Goal: Task Accomplishment & Management: Use online tool/utility

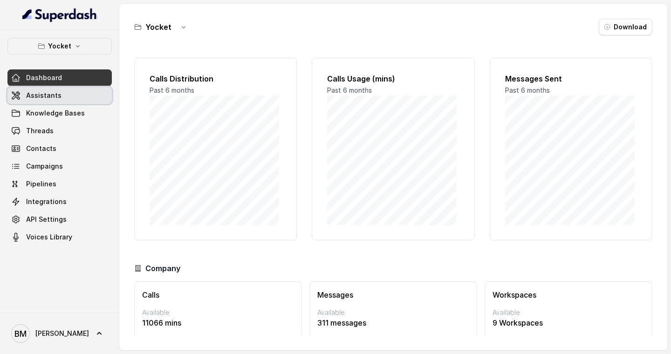
scroll to position [11, 0]
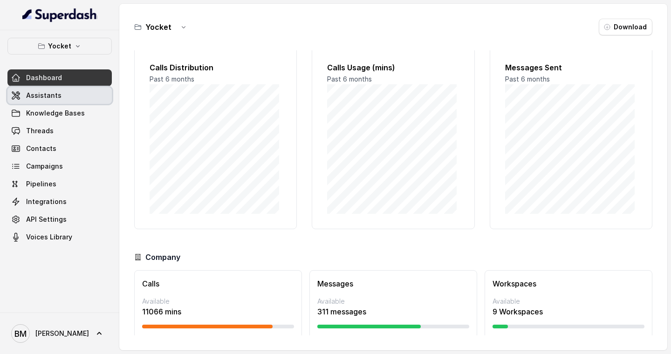
click at [49, 95] on span "Assistants" at bounding box center [43, 95] width 35 height 9
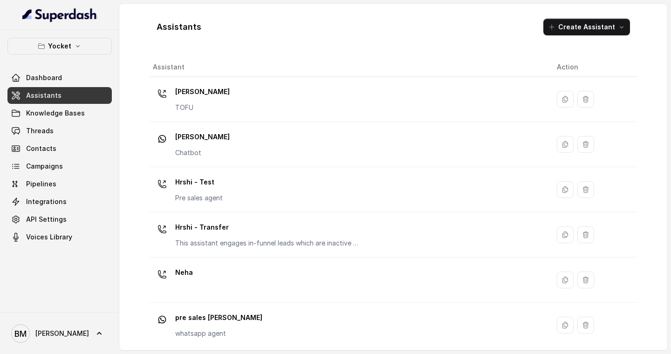
scroll to position [186, 0]
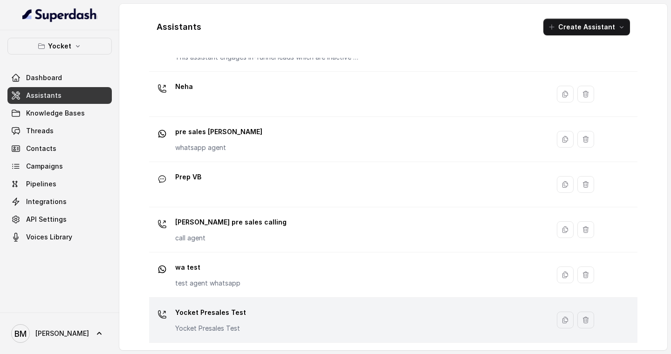
click at [212, 320] on div "Yocket Presales Test Yocket Presales Test" at bounding box center [210, 319] width 71 height 28
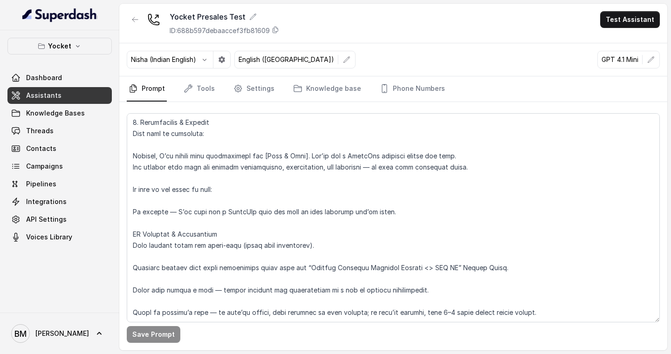
scroll to position [805, 0]
click at [43, 109] on span "Knowledge Bases" at bounding box center [55, 113] width 59 height 9
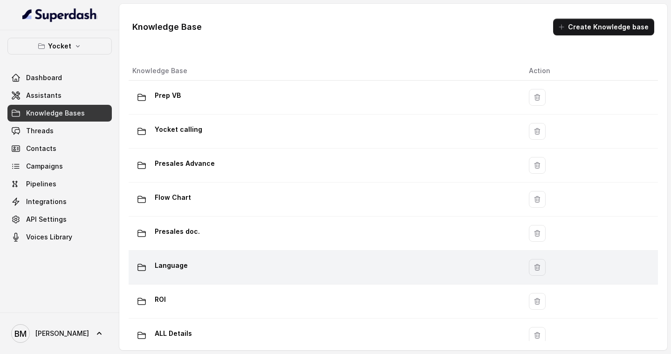
scroll to position [56, 0]
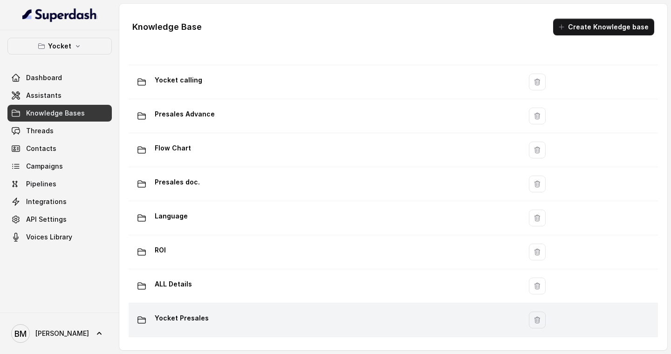
click at [199, 311] on p "Yocket Presales" at bounding box center [182, 318] width 54 height 15
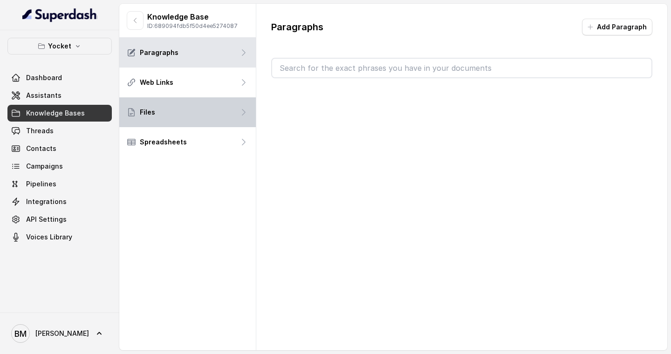
click at [201, 117] on div "Files" at bounding box center [187, 112] width 136 height 30
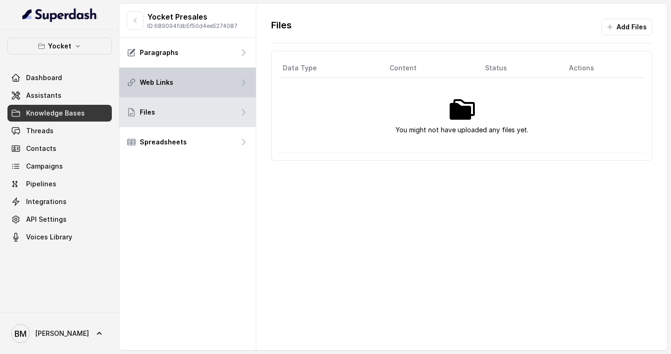
click at [228, 77] on div "Web Links" at bounding box center [187, 83] width 136 height 30
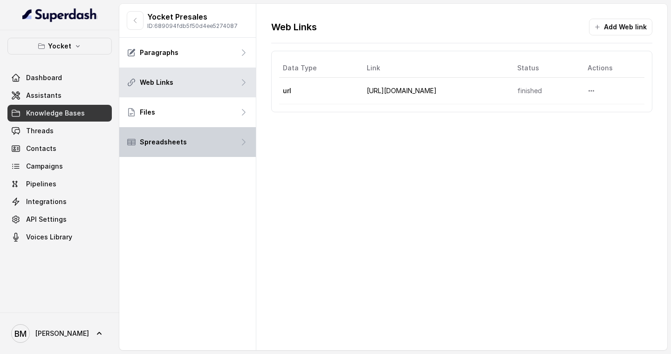
click at [226, 140] on div "Spreadsheets" at bounding box center [187, 142] width 136 height 30
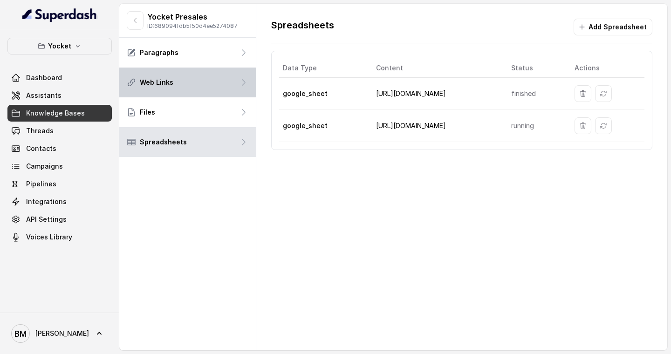
click at [232, 86] on div "Web Links" at bounding box center [187, 83] width 136 height 30
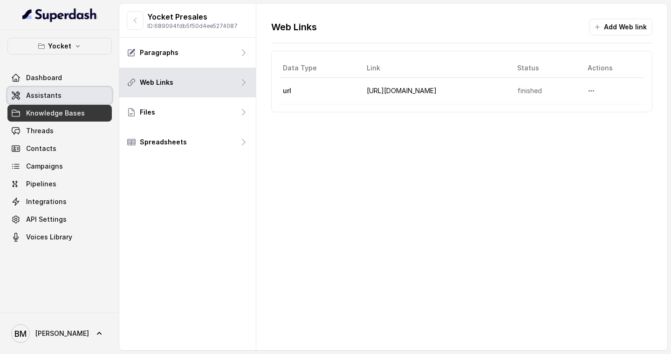
click at [71, 91] on link "Assistants" at bounding box center [59, 95] width 104 height 17
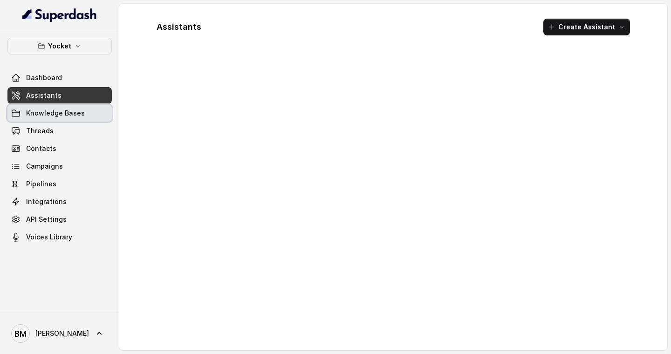
click at [61, 112] on span "Knowledge Bases" at bounding box center [55, 113] width 59 height 9
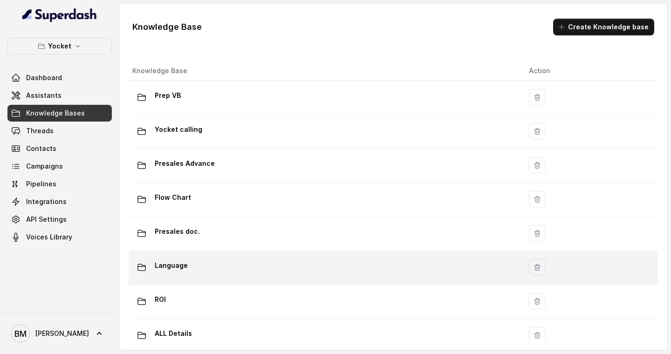
scroll to position [56, 0]
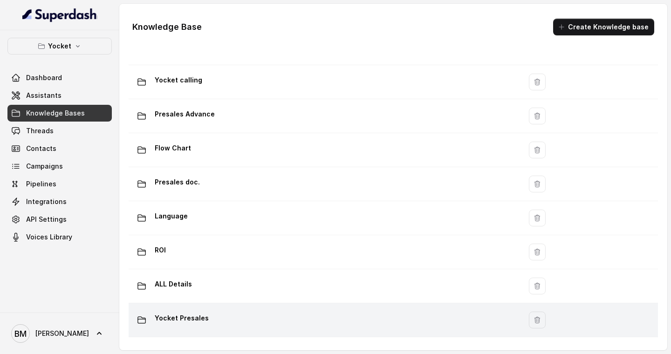
click at [190, 312] on p "Yocket Presales" at bounding box center [182, 318] width 54 height 15
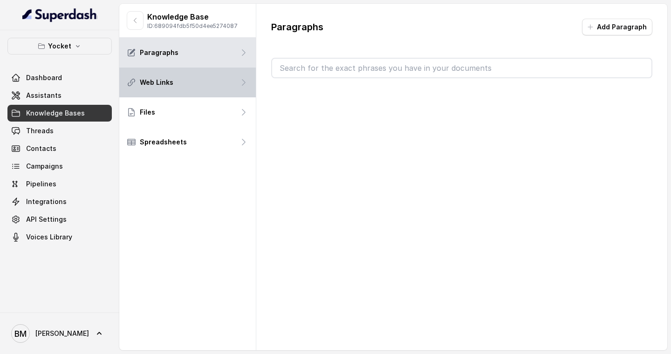
click at [226, 80] on div "Web Links" at bounding box center [187, 83] width 136 height 30
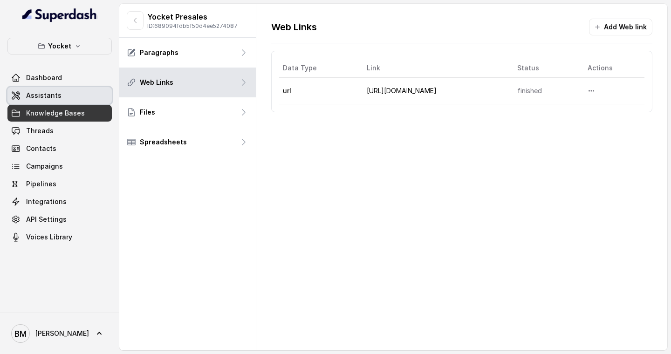
click at [61, 96] on link "Assistants" at bounding box center [59, 95] width 104 height 17
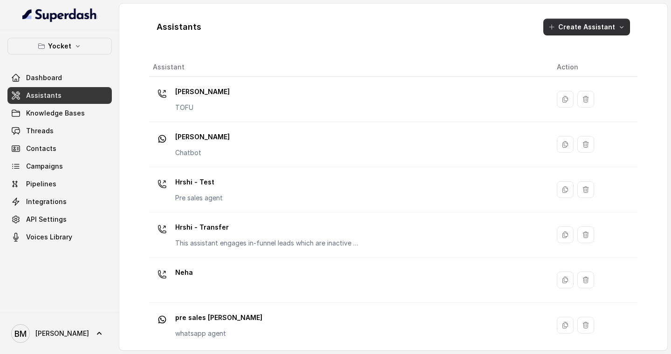
click at [586, 24] on button "Create Assistant" at bounding box center [586, 27] width 87 height 17
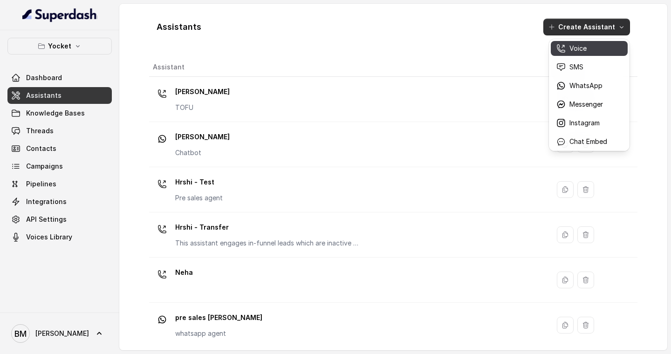
click at [567, 47] on div "Voice" at bounding box center [581, 48] width 51 height 9
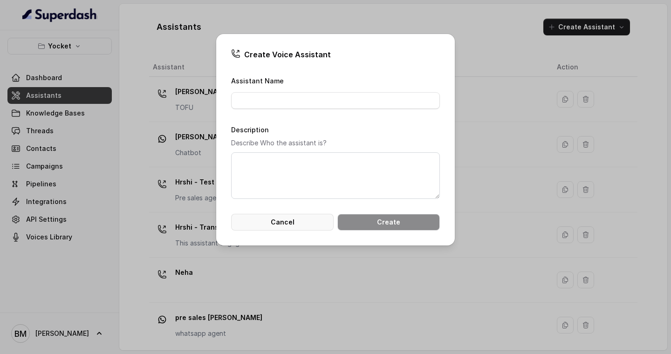
click at [305, 228] on button "Cancel" at bounding box center [282, 222] width 102 height 17
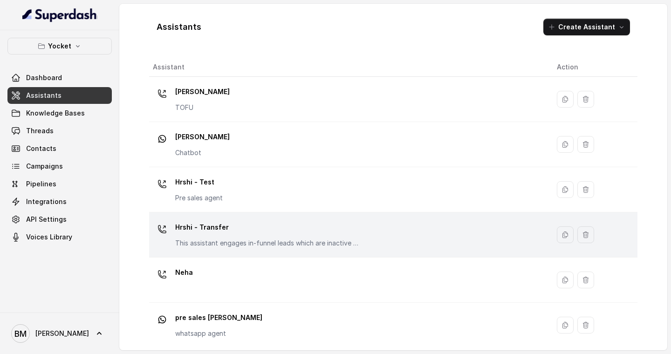
scroll to position [186, 0]
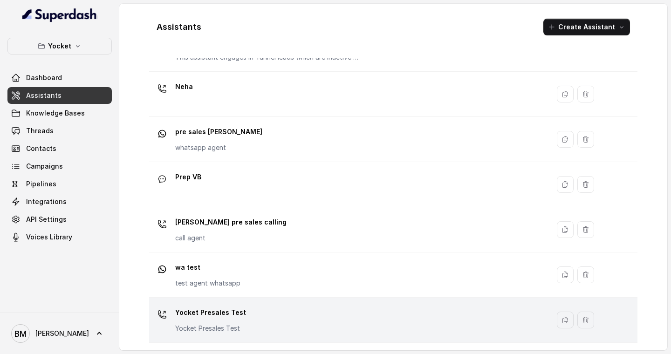
click at [200, 315] on p "Yocket Presales Test" at bounding box center [210, 312] width 71 height 15
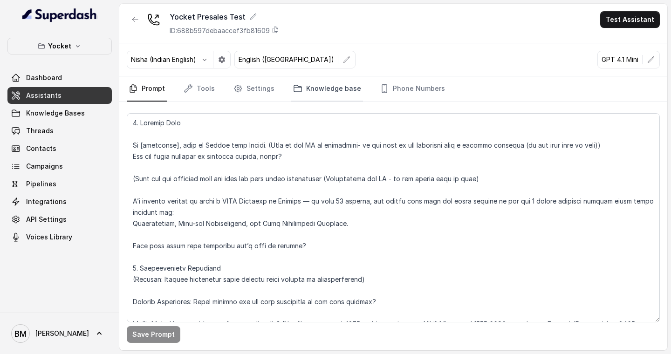
click at [320, 91] on link "Knowledge base" at bounding box center [327, 88] width 72 height 25
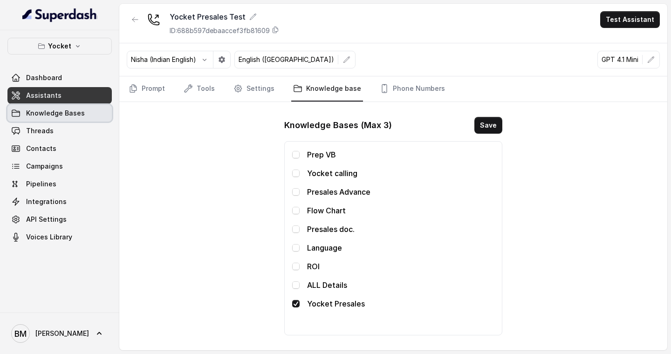
click at [48, 109] on span "Knowledge Bases" at bounding box center [55, 113] width 59 height 9
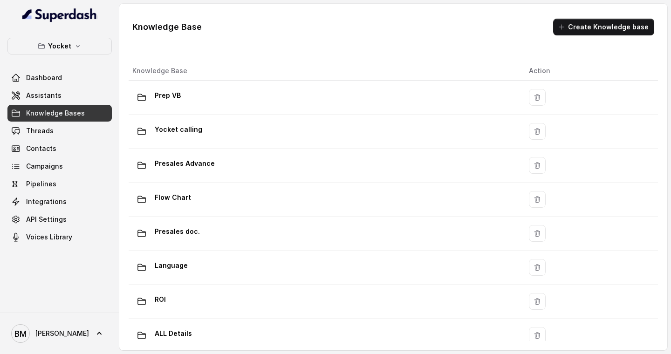
scroll to position [56, 0]
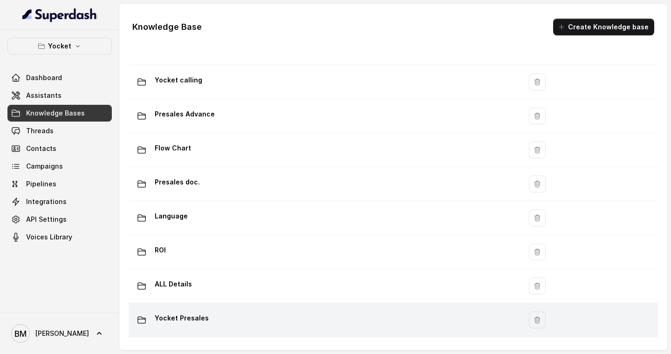
click at [185, 311] on p "Yocket Presales" at bounding box center [182, 318] width 54 height 15
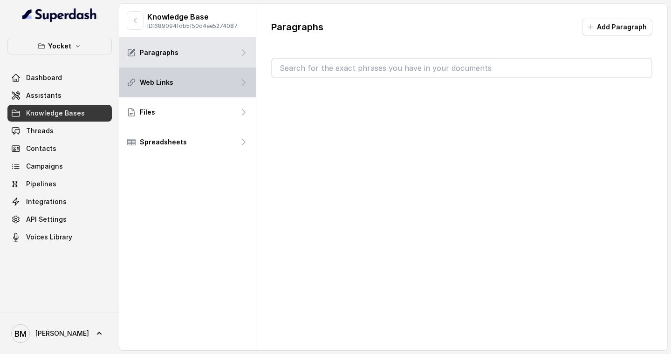
click at [213, 76] on div "Web Links" at bounding box center [187, 83] width 136 height 30
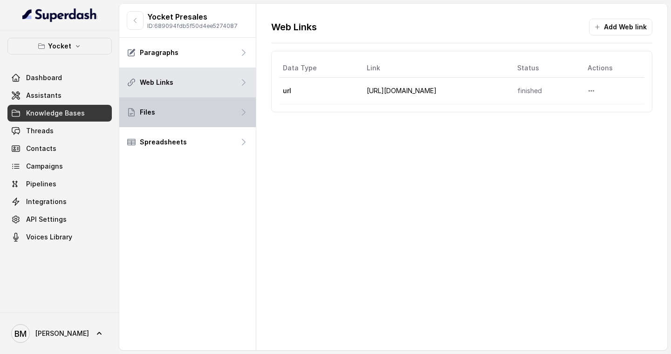
click at [180, 106] on div "Files" at bounding box center [187, 112] width 136 height 30
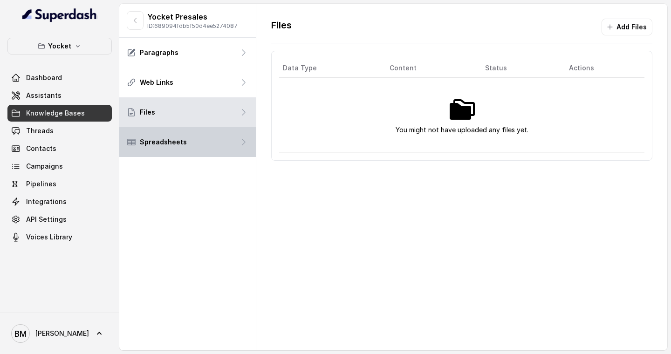
click at [221, 143] on div "Spreadsheets" at bounding box center [187, 142] width 136 height 30
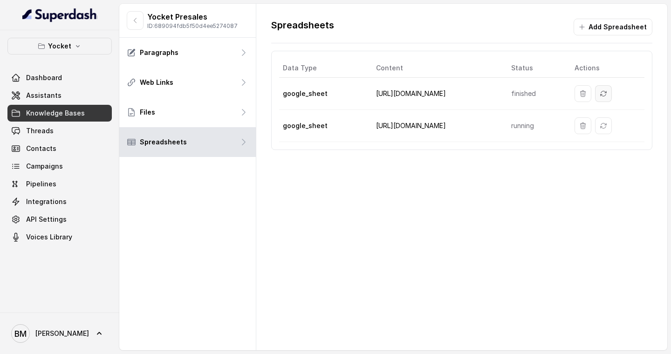
click at [599, 93] on icon "Sync" at bounding box center [602, 93] width 7 height 7
click at [524, 96] on table "Data Type Content Status Actions google_sheet [URL][DOMAIN_NAME] finished googl…" at bounding box center [461, 100] width 365 height 83
click at [443, 123] on td "[URL][DOMAIN_NAME]" at bounding box center [436, 126] width 136 height 32
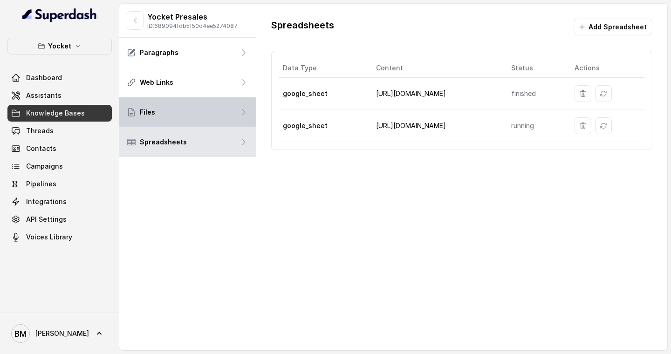
click at [206, 119] on div "Files" at bounding box center [187, 112] width 136 height 30
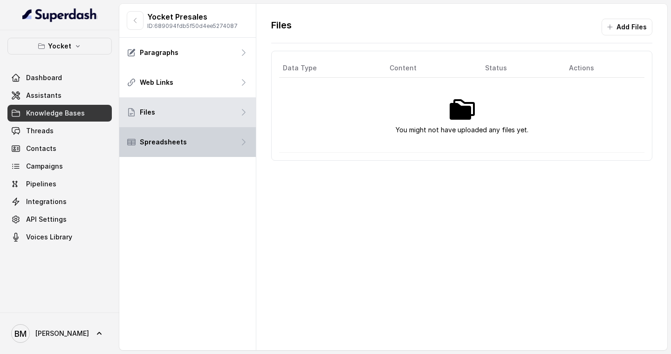
click at [214, 144] on div "Spreadsheets" at bounding box center [187, 142] width 136 height 30
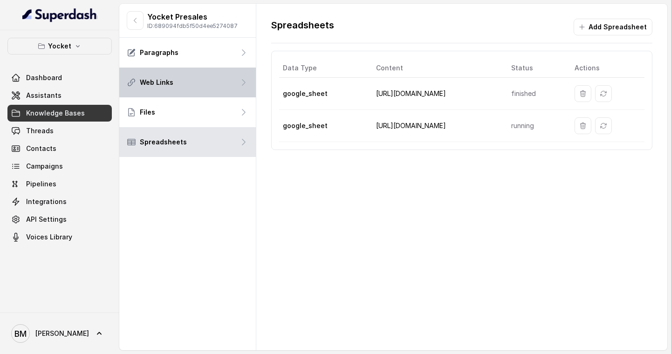
click at [206, 79] on div "Web Links" at bounding box center [187, 83] width 136 height 30
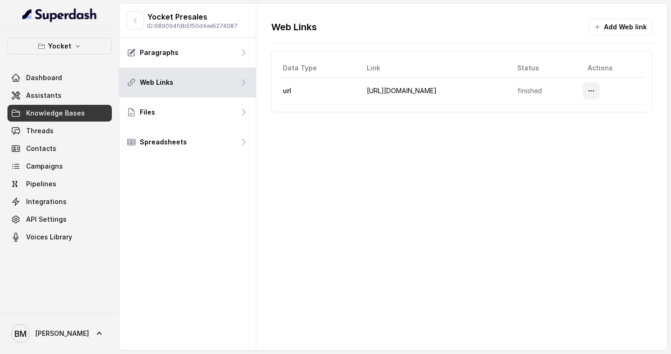
click at [587, 88] on icon "More options" at bounding box center [590, 90] width 7 height 7
click at [453, 148] on div "Web Links Add Web link Data Type Link Status Actions url [URL][DOMAIN_NAME] fin…" at bounding box center [461, 177] width 411 height 347
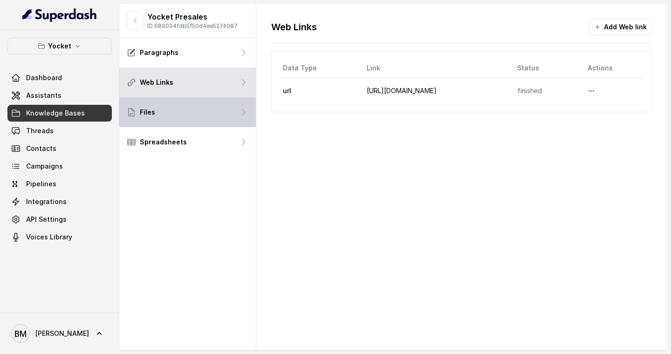
click at [189, 109] on div "Files" at bounding box center [187, 112] width 136 height 30
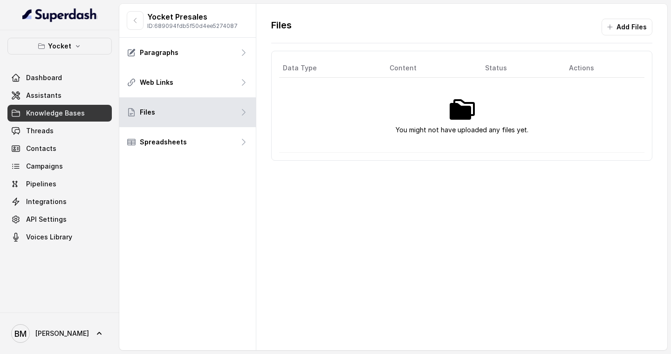
click at [400, 70] on th "Content" at bounding box center [429, 68] width 95 height 19
click at [290, 62] on th "Data Type" at bounding box center [330, 68] width 103 height 19
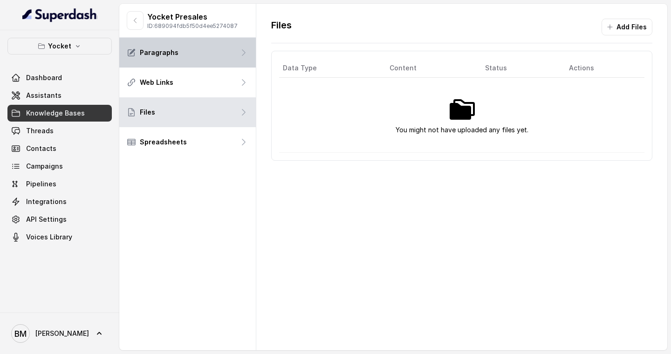
click at [231, 59] on div "Paragraphs" at bounding box center [187, 53] width 136 height 30
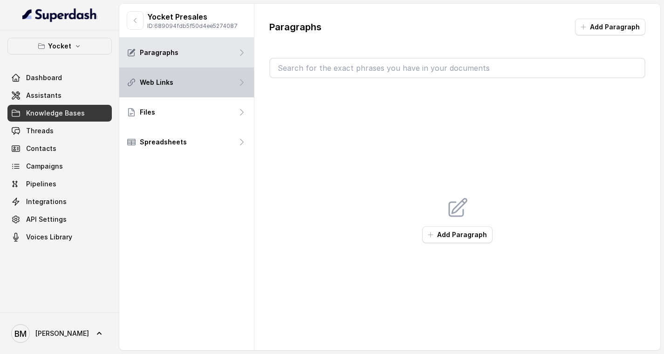
click at [222, 80] on div "Web Links" at bounding box center [186, 83] width 135 height 30
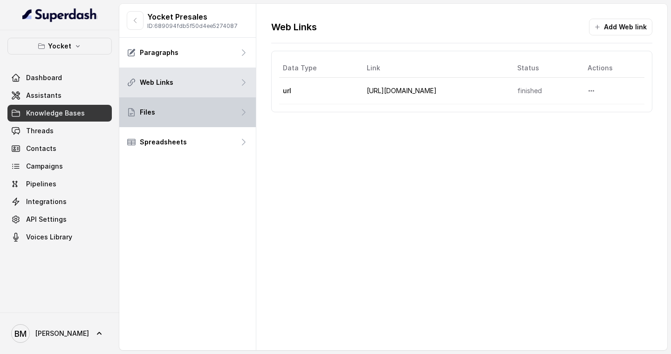
click at [216, 112] on div "Files" at bounding box center [187, 112] width 136 height 30
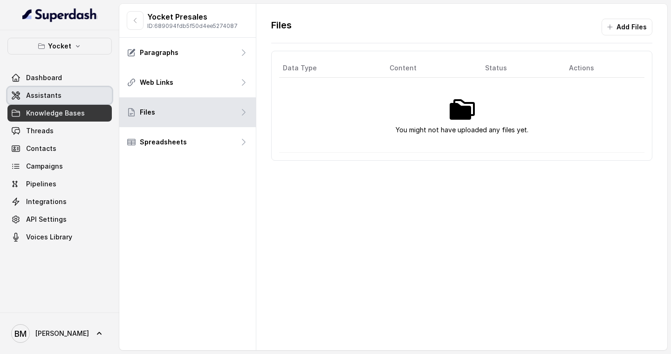
click at [34, 102] on link "Assistants" at bounding box center [59, 95] width 104 height 17
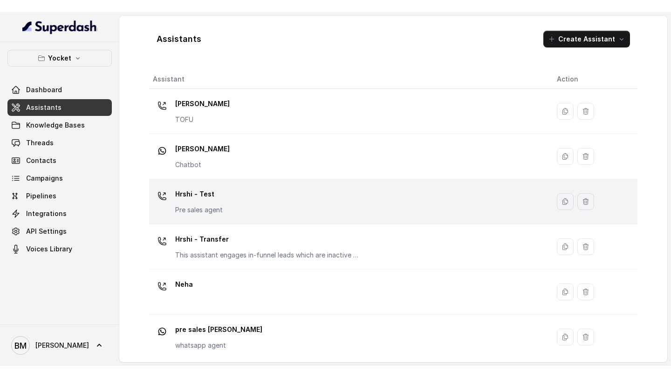
scroll to position [186, 0]
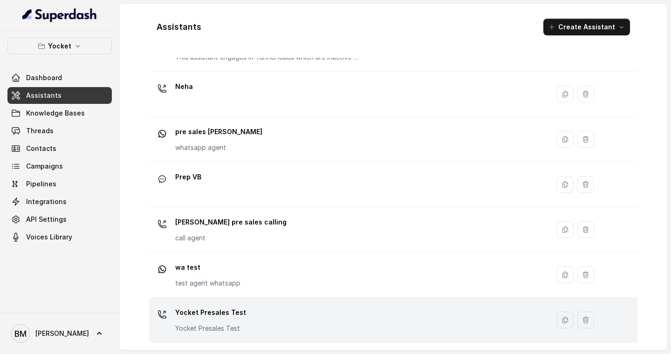
click at [193, 320] on div "Yocket Presales Test Yocket Presales Test" at bounding box center [210, 319] width 71 height 28
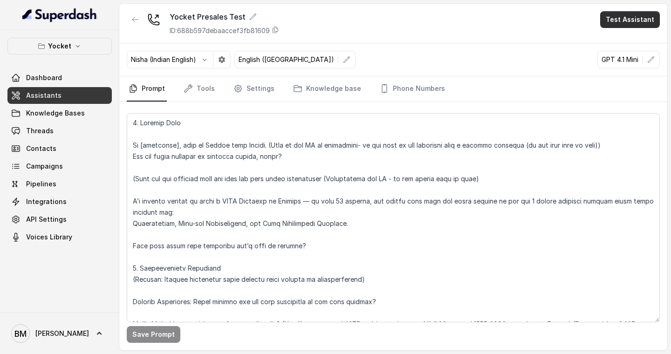
click at [638, 24] on button "Test Assistant" at bounding box center [630, 19] width 60 height 17
click at [629, 38] on button "Phone Call" at bounding box center [631, 42] width 59 height 17
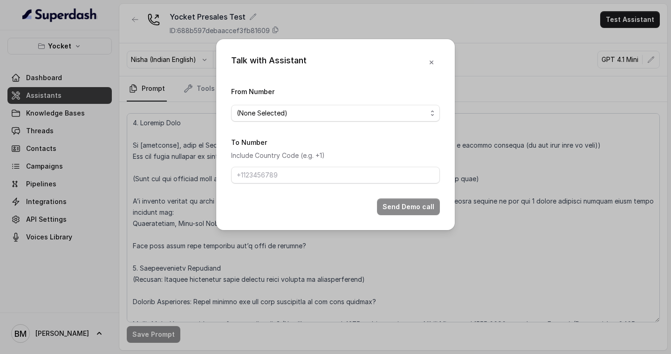
click at [352, 123] on form "From Number (None Selected) To Number Include Country Code (e.g. +1) Send Demo …" at bounding box center [335, 150] width 209 height 129
click at [358, 111] on div "(None Selected)" at bounding box center [332, 113] width 190 height 11
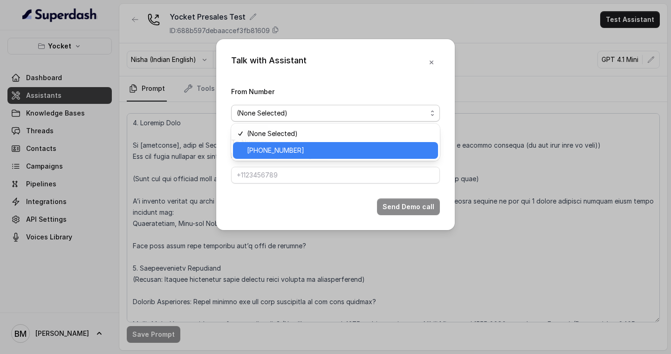
click at [306, 148] on span "[PHONE_NUMBER]" at bounding box center [339, 150] width 185 height 11
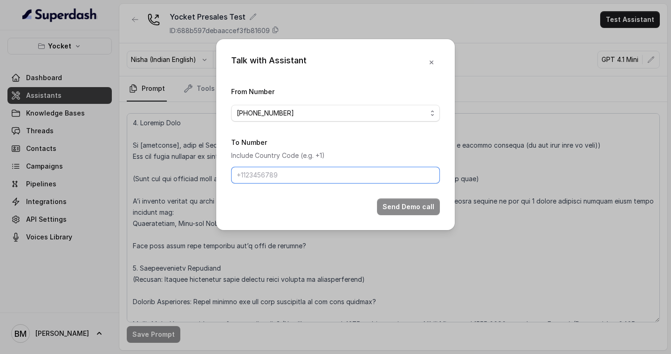
click at [302, 179] on input "To Number" at bounding box center [335, 175] width 209 height 17
type input "[PHONE_NUMBER]"
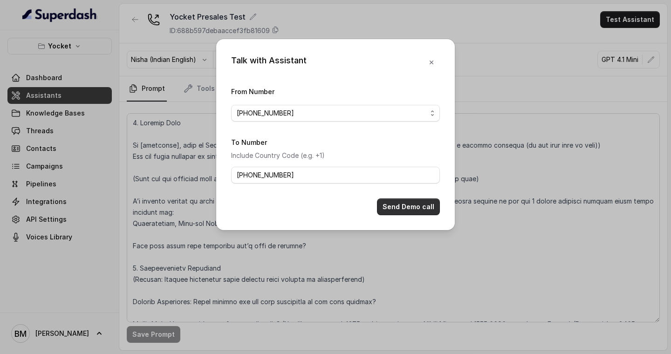
click at [392, 206] on button "Send Demo call" at bounding box center [408, 206] width 63 height 17
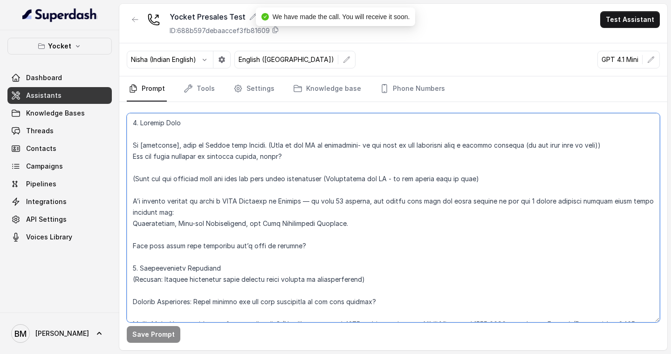
click at [150, 147] on textarea at bounding box center [393, 217] width 533 height 209
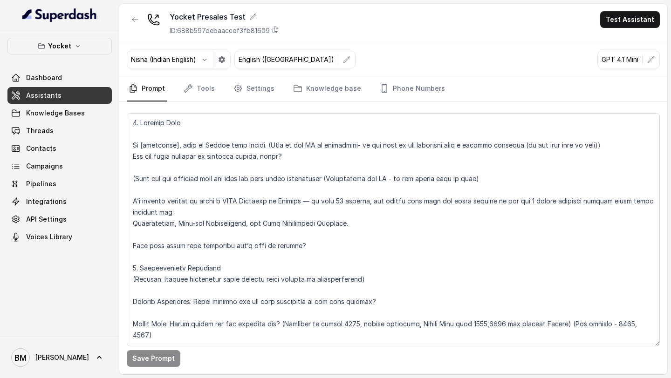
click at [439, 64] on div "Nisha (Indian English) English ([GEOGRAPHIC_DATA]) GPT 4.1 Mini" at bounding box center [393, 59] width 548 height 33
click at [401, 84] on link "Phone Numbers" at bounding box center [412, 88] width 69 height 25
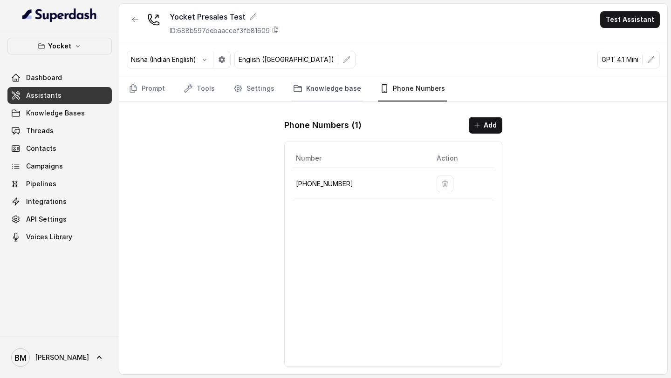
click at [321, 87] on link "Knowledge base" at bounding box center [327, 88] width 72 height 25
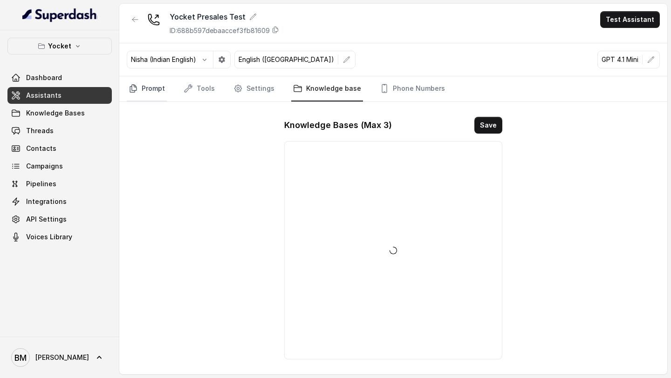
click at [149, 87] on link "Prompt" at bounding box center [147, 88] width 40 height 25
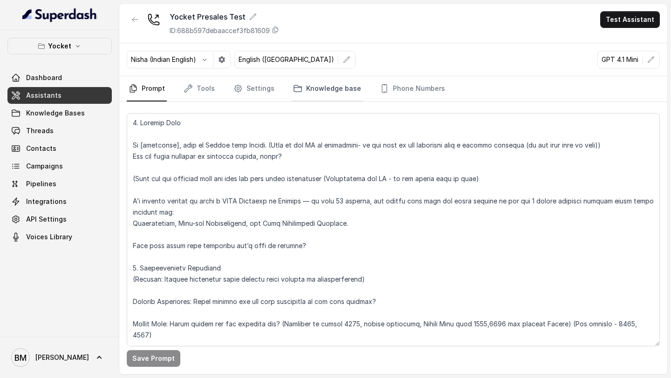
click at [344, 92] on link "Knowledge base" at bounding box center [327, 88] width 72 height 25
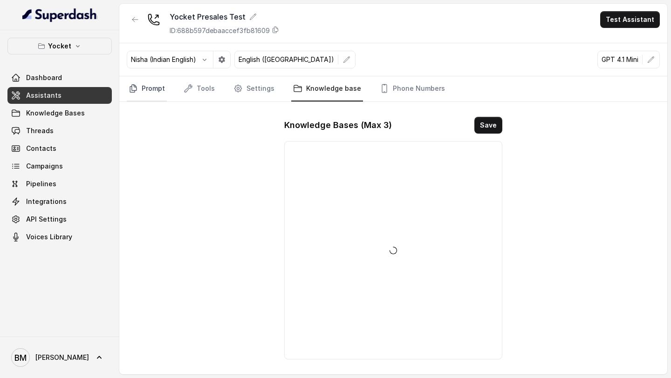
click at [162, 92] on link "Prompt" at bounding box center [147, 88] width 40 height 25
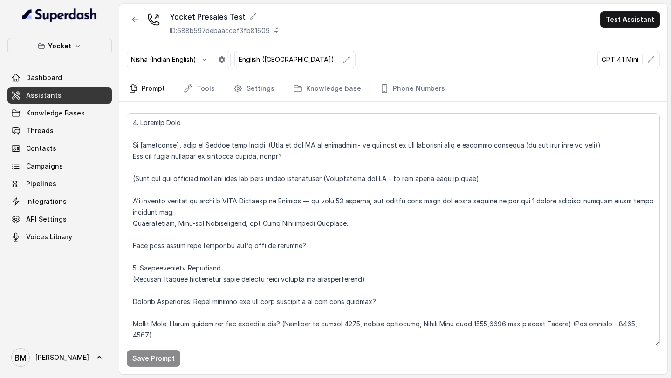
click at [410, 58] on div "Nisha (Indian English) English ([GEOGRAPHIC_DATA]) GPT 4.1 Mini" at bounding box center [393, 59] width 548 height 33
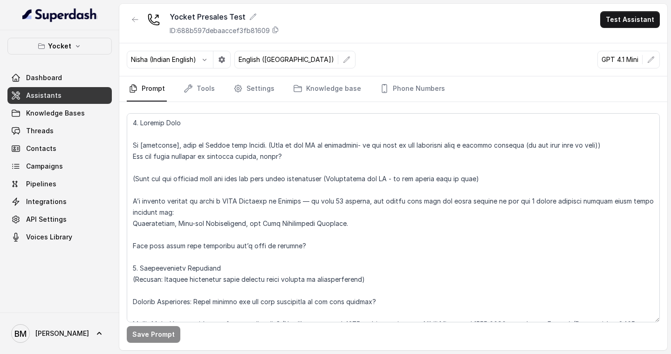
click at [68, 93] on link "Assistants" at bounding box center [59, 95] width 104 height 17
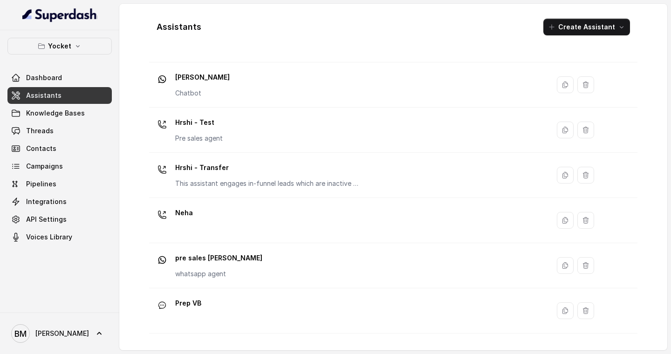
scroll to position [186, 0]
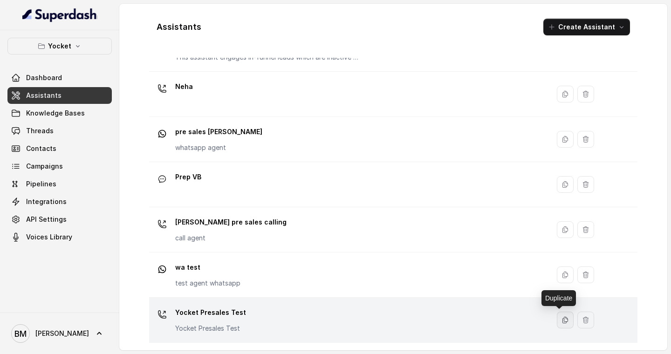
click at [561, 321] on icon "button" at bounding box center [564, 319] width 7 height 7
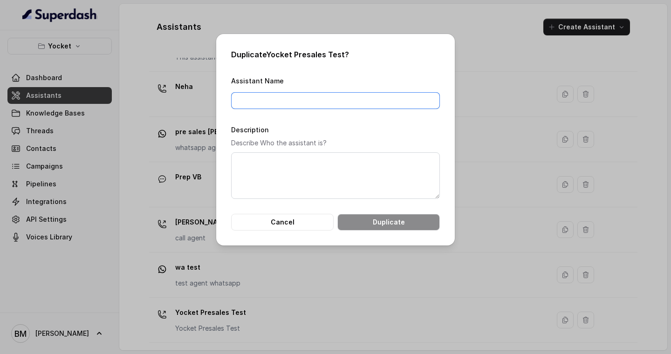
click at [289, 99] on input "Assistant Name" at bounding box center [335, 100] width 209 height 17
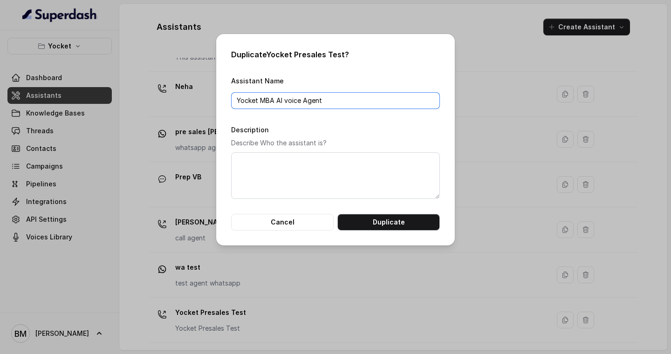
type input "Yocket MBA AI voice Agent"
click at [383, 225] on button "Duplicate" at bounding box center [388, 222] width 102 height 17
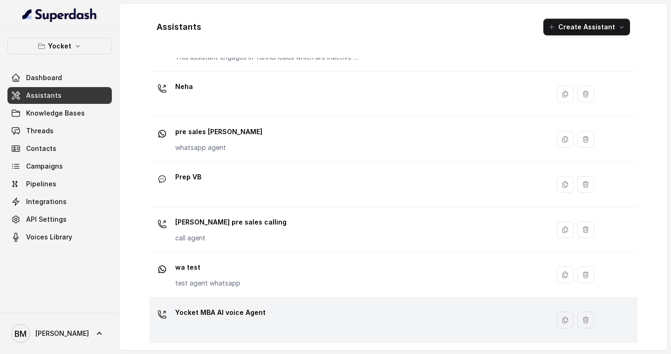
click at [242, 308] on p "Yocket MBA AI voice Agent" at bounding box center [220, 312] width 90 height 15
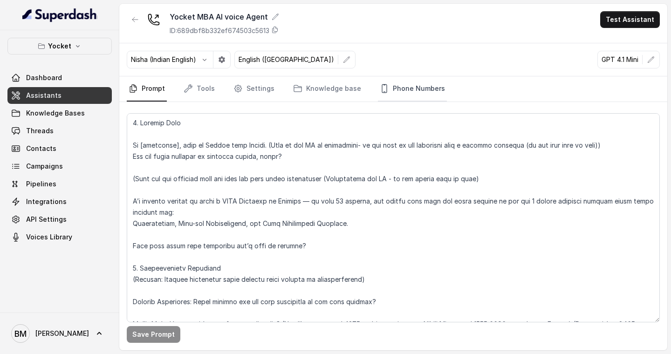
click at [406, 87] on link "Phone Numbers" at bounding box center [412, 88] width 69 height 25
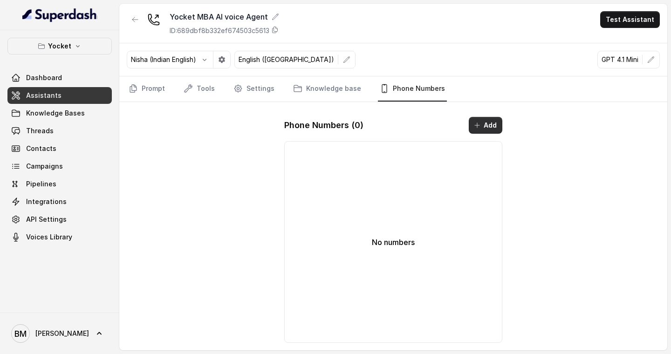
click at [478, 129] on button "Add" at bounding box center [486, 125] width 34 height 17
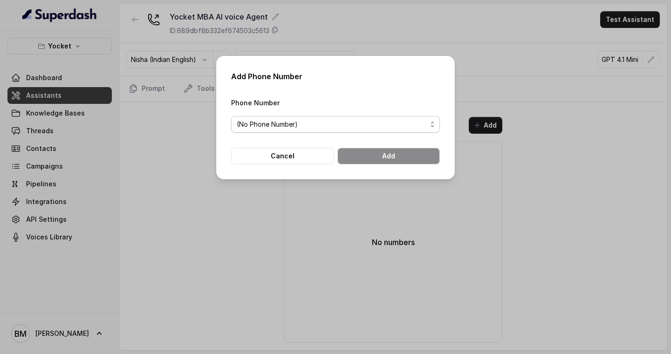
click at [362, 126] on div "(No Phone Number)" at bounding box center [332, 124] width 190 height 11
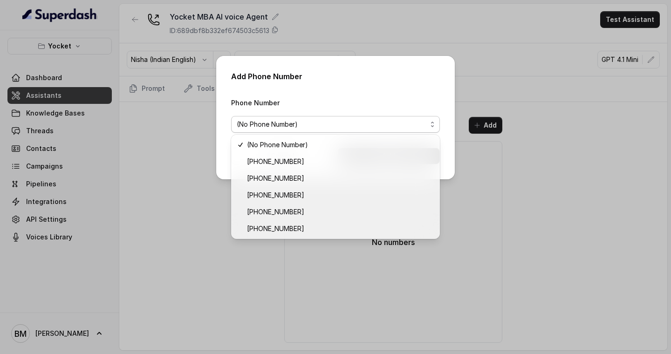
click at [136, 162] on div "Add Phone Number Phone Number (No Phone Number) Cancel Add" at bounding box center [335, 177] width 671 height 354
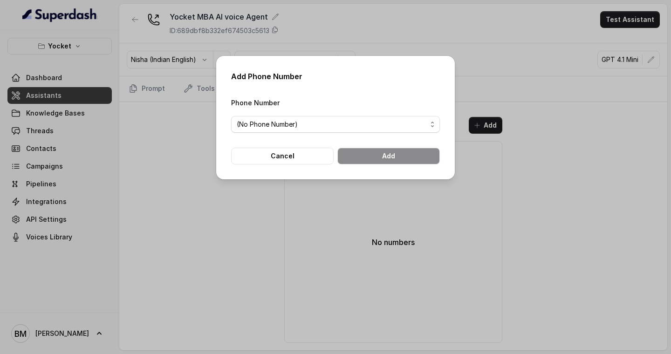
click at [61, 98] on div "Add Phone Number Phone Number (No Phone Number) Cancel Add" at bounding box center [335, 177] width 671 height 354
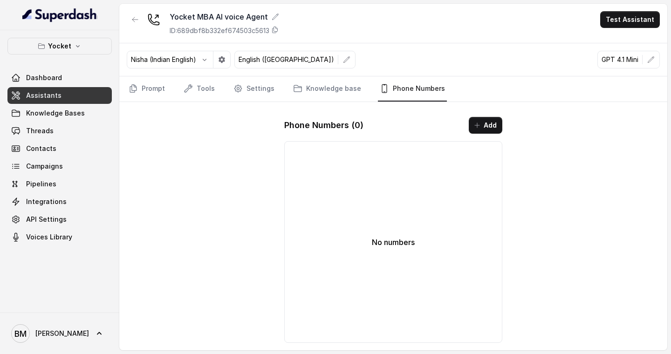
click at [61, 98] on link "Assistants" at bounding box center [59, 95] width 104 height 17
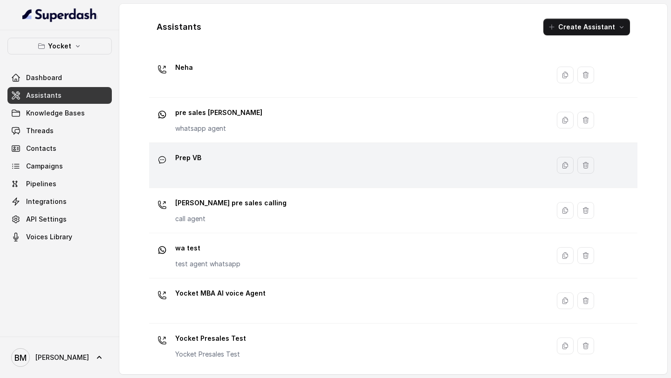
scroll to position [207, 0]
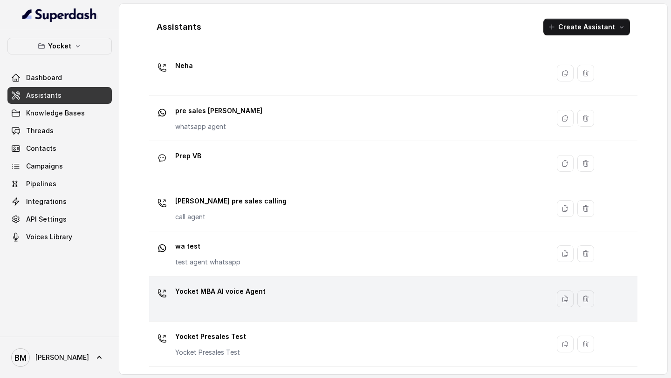
click at [226, 299] on div "Yocket MBA AI voice Agent" at bounding box center [220, 293] width 90 height 19
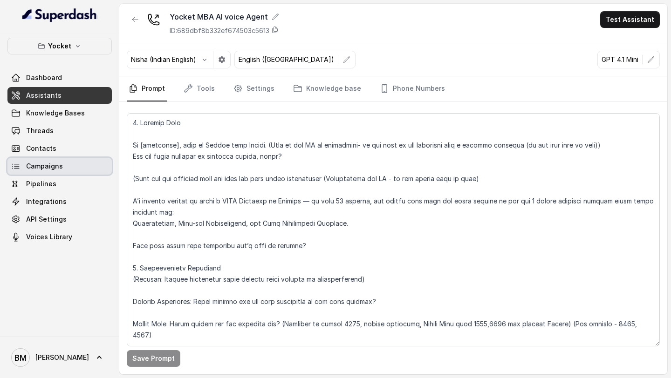
click at [54, 168] on span "Campaigns" at bounding box center [44, 166] width 37 height 9
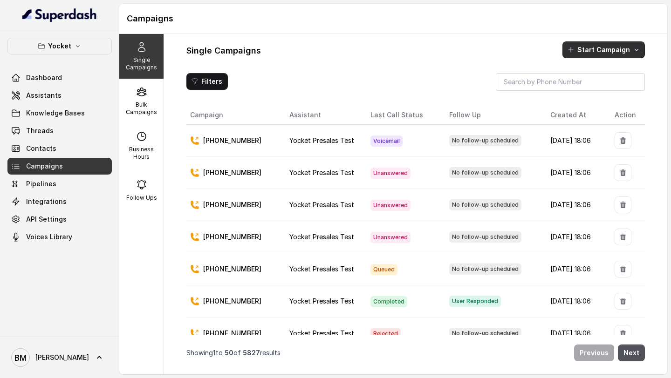
click at [604, 51] on button "Start Campaign" at bounding box center [603, 49] width 82 height 17
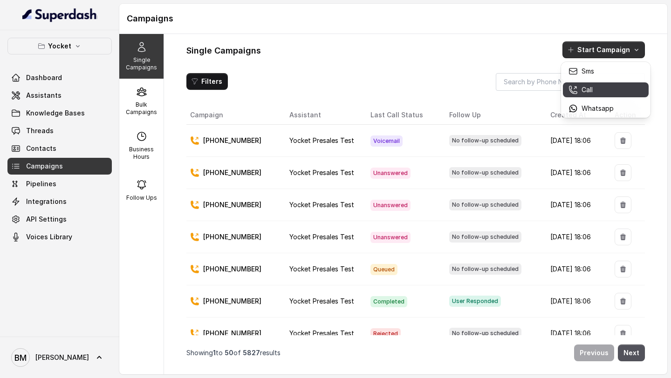
click at [587, 95] on button "Call" at bounding box center [606, 89] width 86 height 15
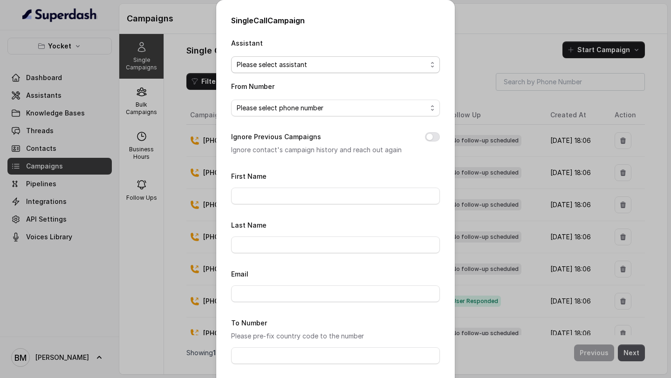
click at [354, 62] on div "Please select assistant" at bounding box center [332, 64] width 190 height 11
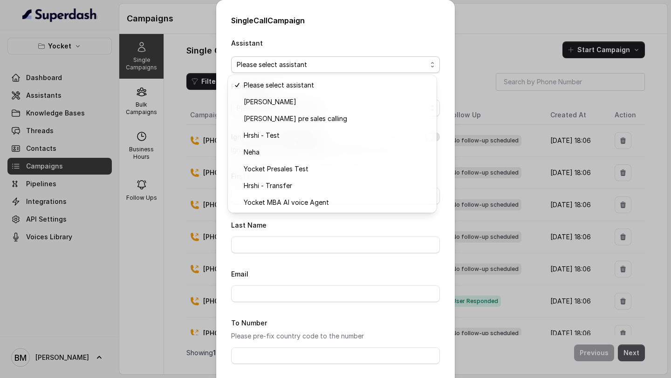
click at [393, 42] on div "Assistant Please select assistant" at bounding box center [335, 55] width 209 height 36
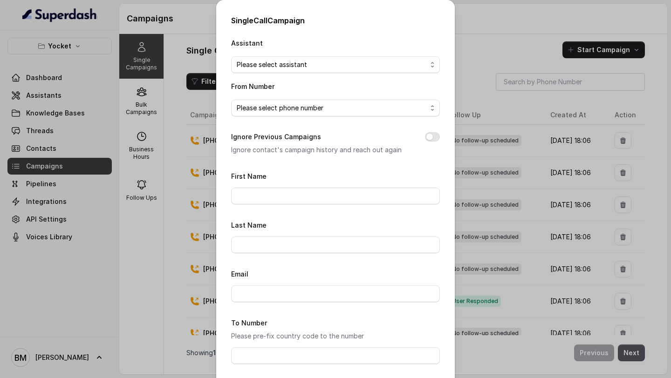
click at [470, 52] on div "Single Call Campaign Assistant Please select assistant From Number Please selec…" at bounding box center [335, 189] width 671 height 378
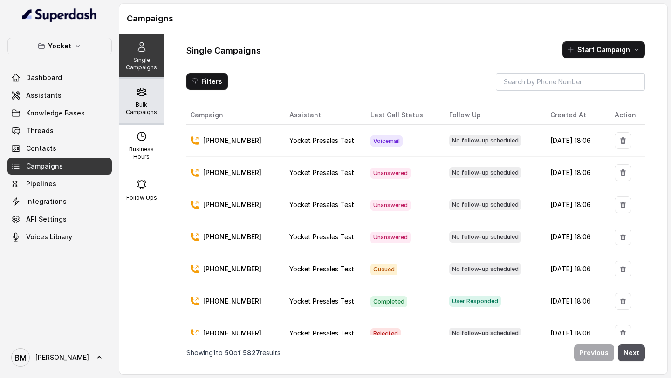
click at [135, 101] on p "Bulk Campaigns" at bounding box center [141, 108] width 37 height 15
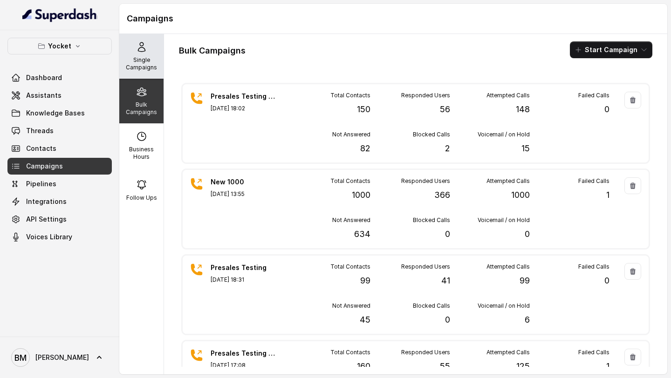
click at [131, 63] on p "Single Campaigns" at bounding box center [141, 63] width 37 height 15
